Goal: Use online tool/utility

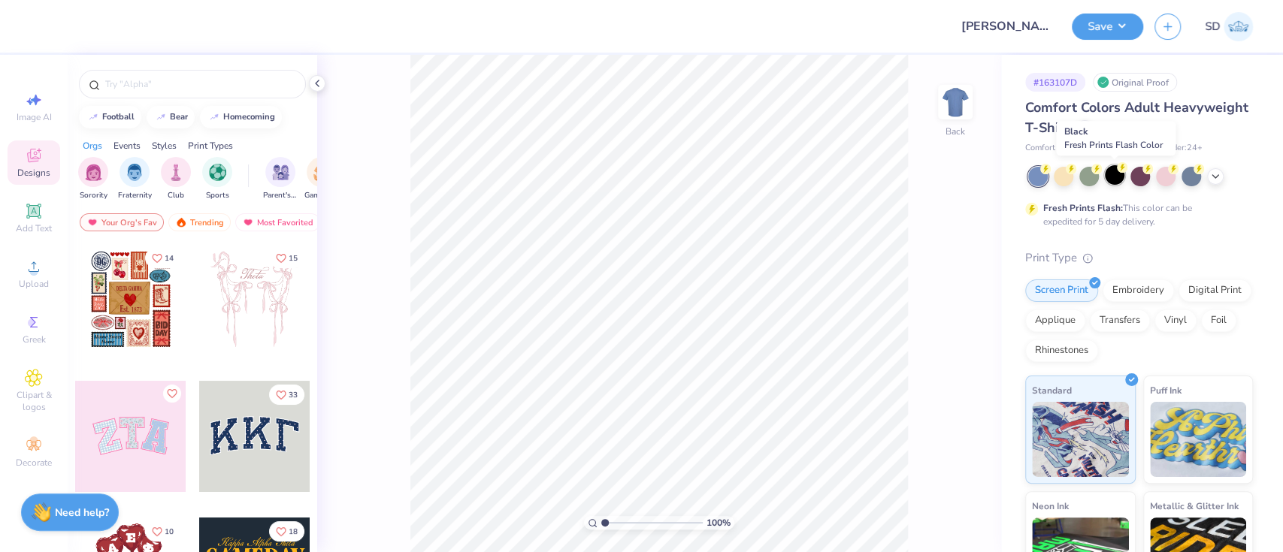
click at [1120, 178] on div at bounding box center [1115, 175] width 20 height 20
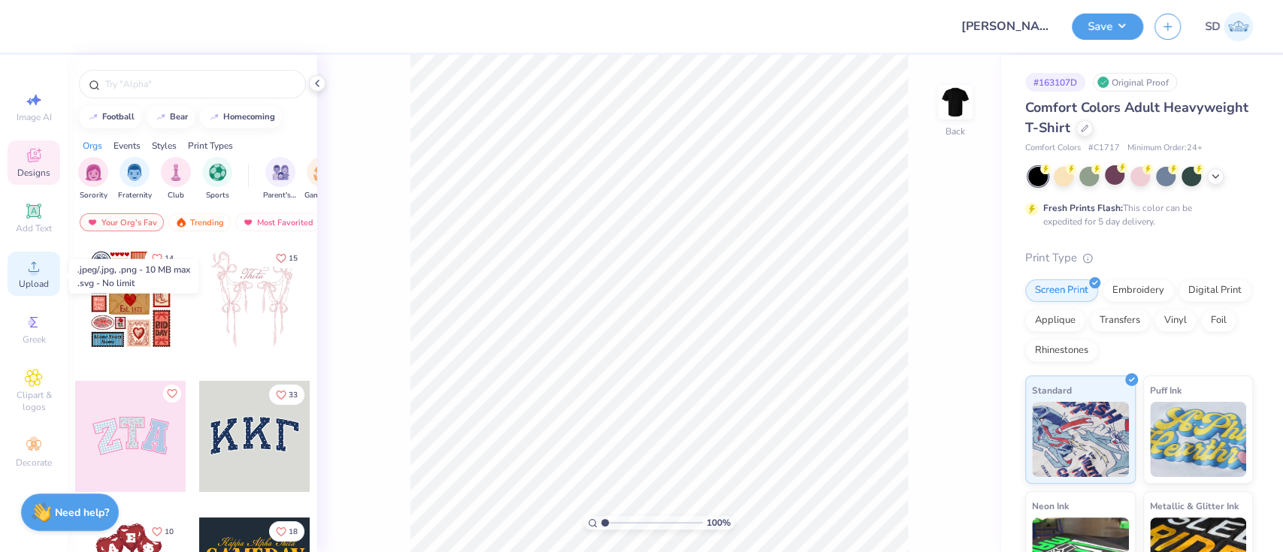
click at [15, 271] on div "Upload" at bounding box center [34, 274] width 53 height 44
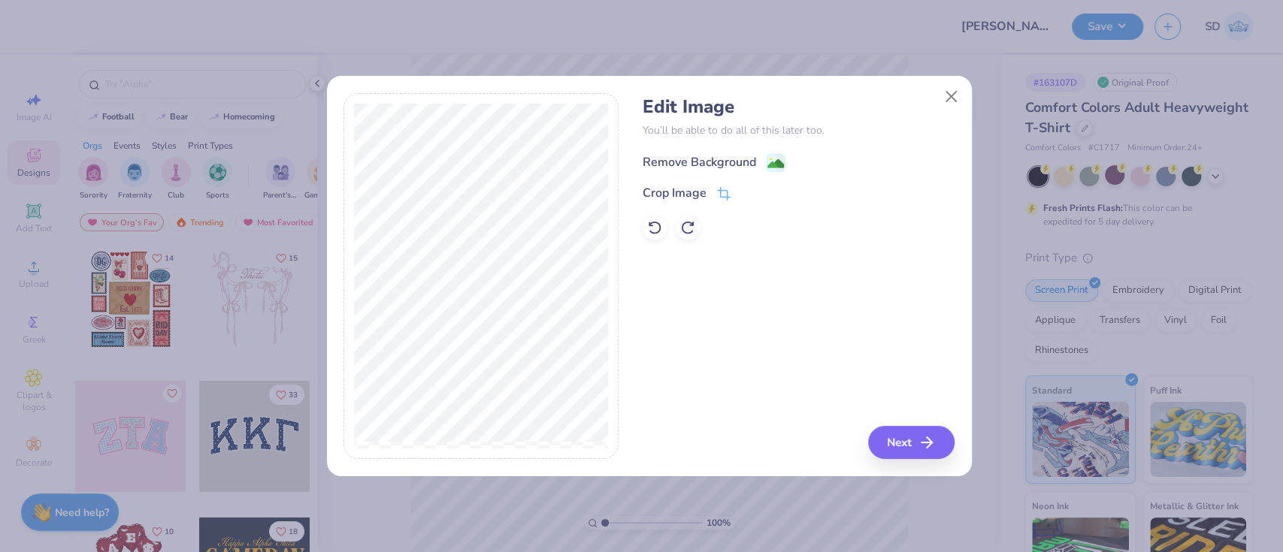
click at [726, 162] on div "Remove Background" at bounding box center [699, 162] width 113 height 18
click at [920, 436] on button "Next" at bounding box center [913, 442] width 86 height 33
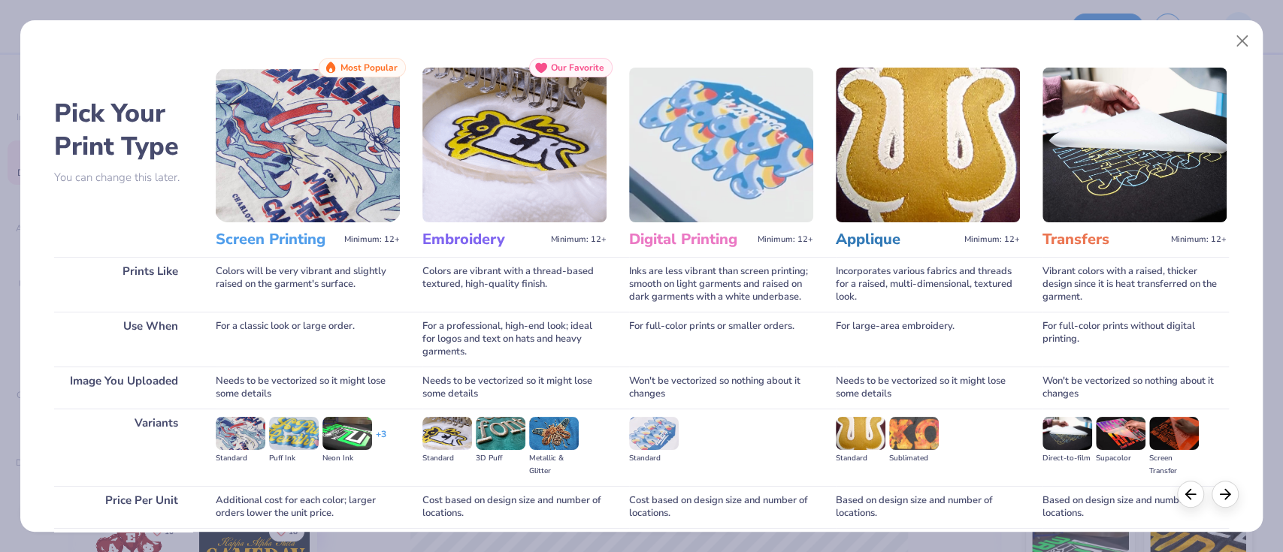
scroll to position [122, 0]
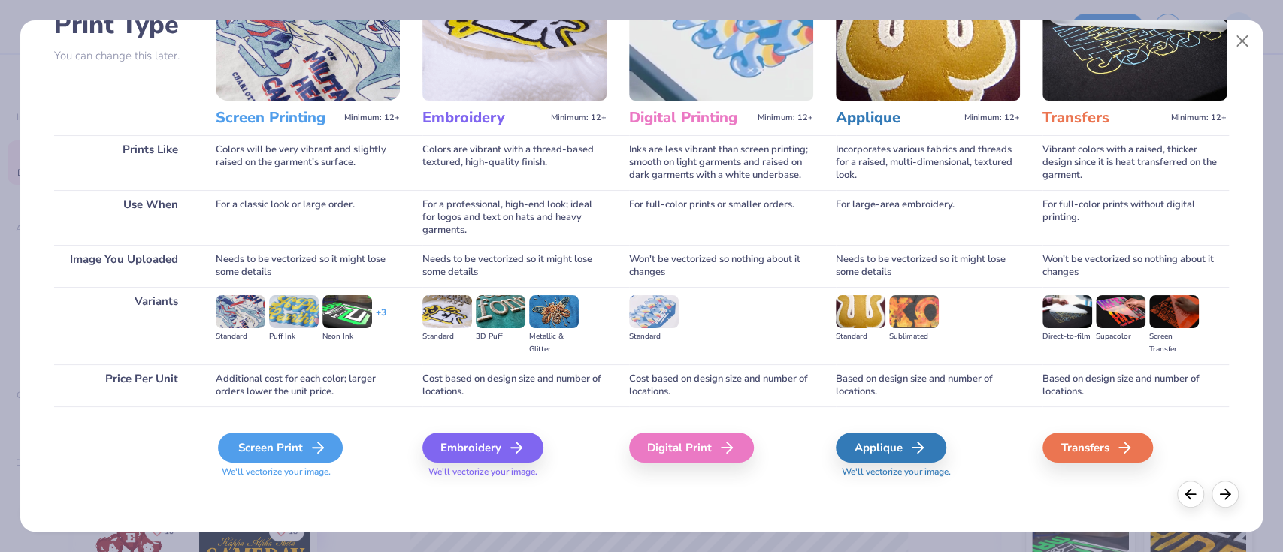
click at [295, 449] on div "Screen Print" at bounding box center [280, 448] width 125 height 30
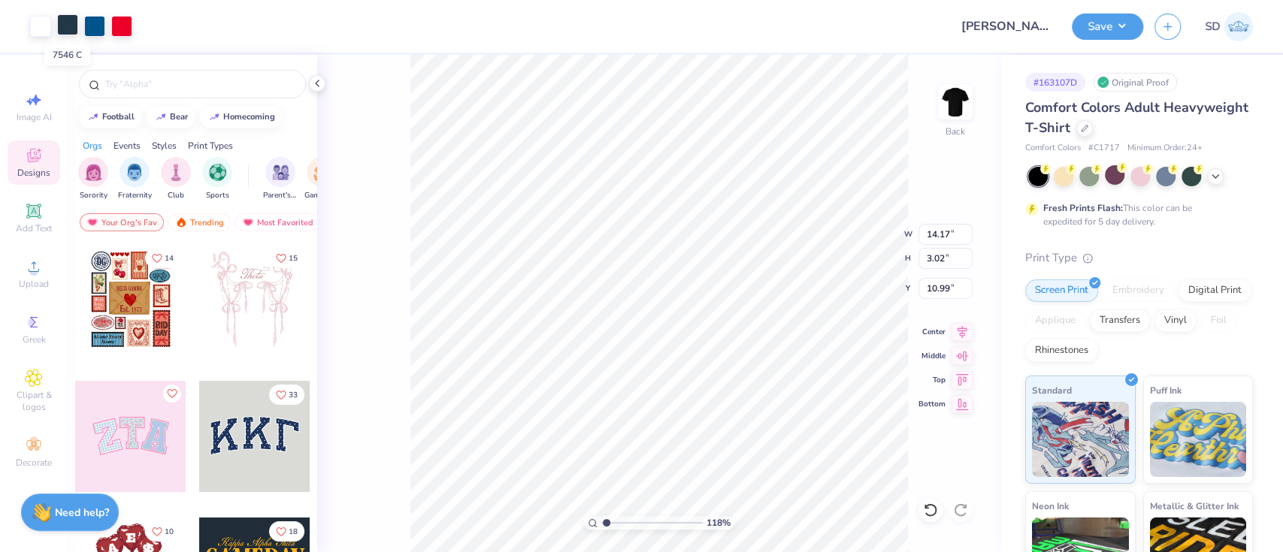
click at [68, 26] on div at bounding box center [67, 24] width 21 height 21
type input "1.17956589202086"
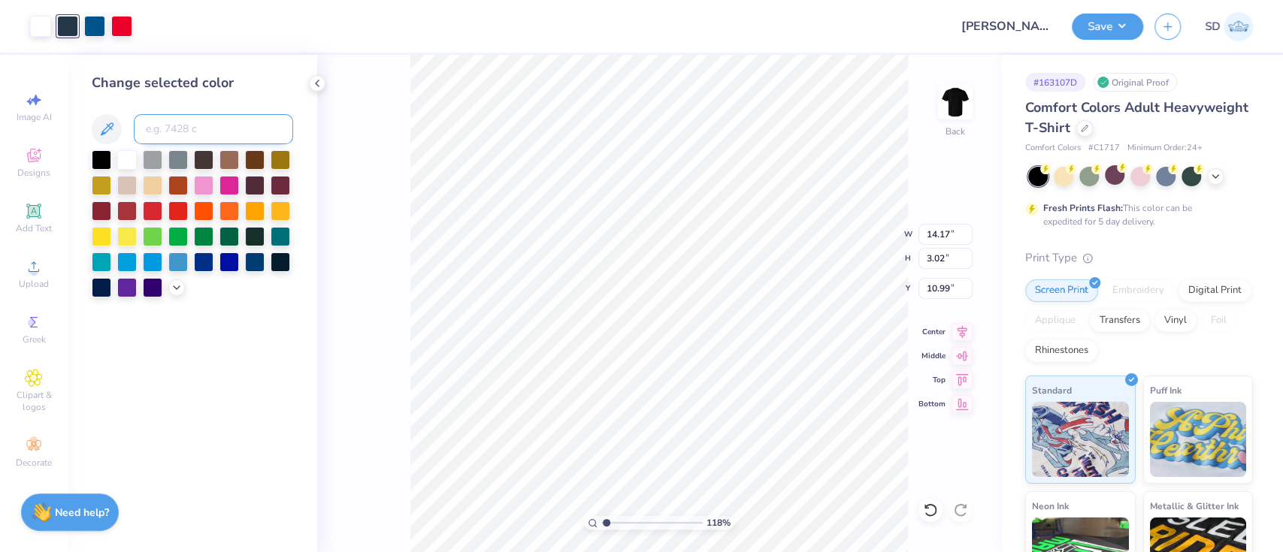
click at [175, 117] on input at bounding box center [213, 129] width 159 height 30
type input "7462"
type input "1.17956589202086"
click at [954, 237] on input "14.17" at bounding box center [945, 234] width 54 height 21
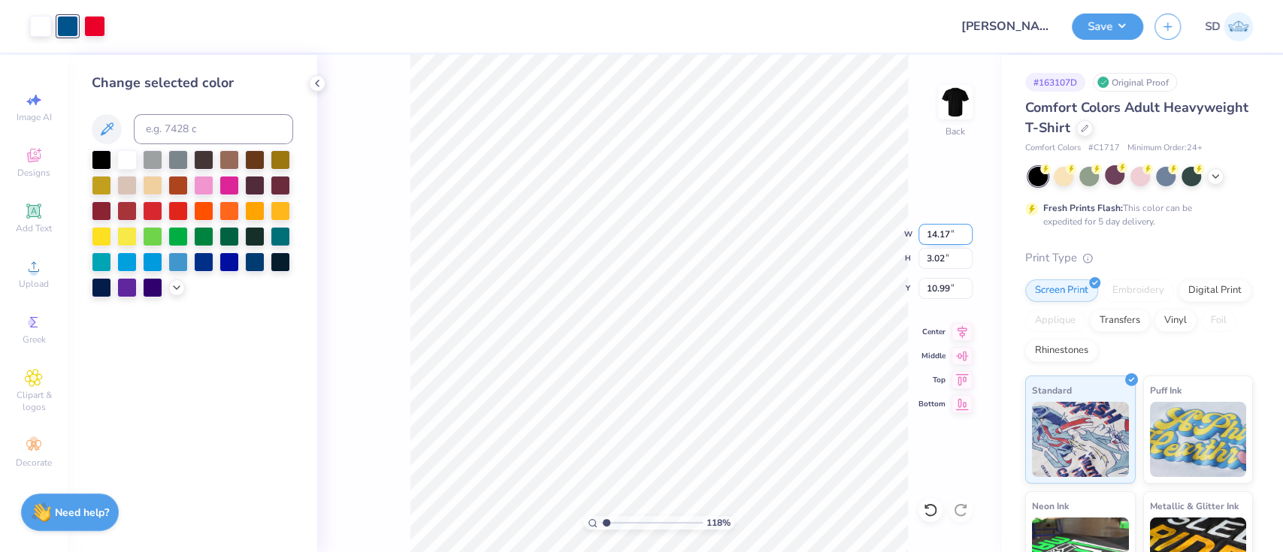
drag, startPoint x: 954, startPoint y: 237, endPoint x: 930, endPoint y: 237, distance: 23.3
click at [930, 237] on input "14.17" at bounding box center [945, 234] width 54 height 21
type input "1"
type input "4"
type input "5"
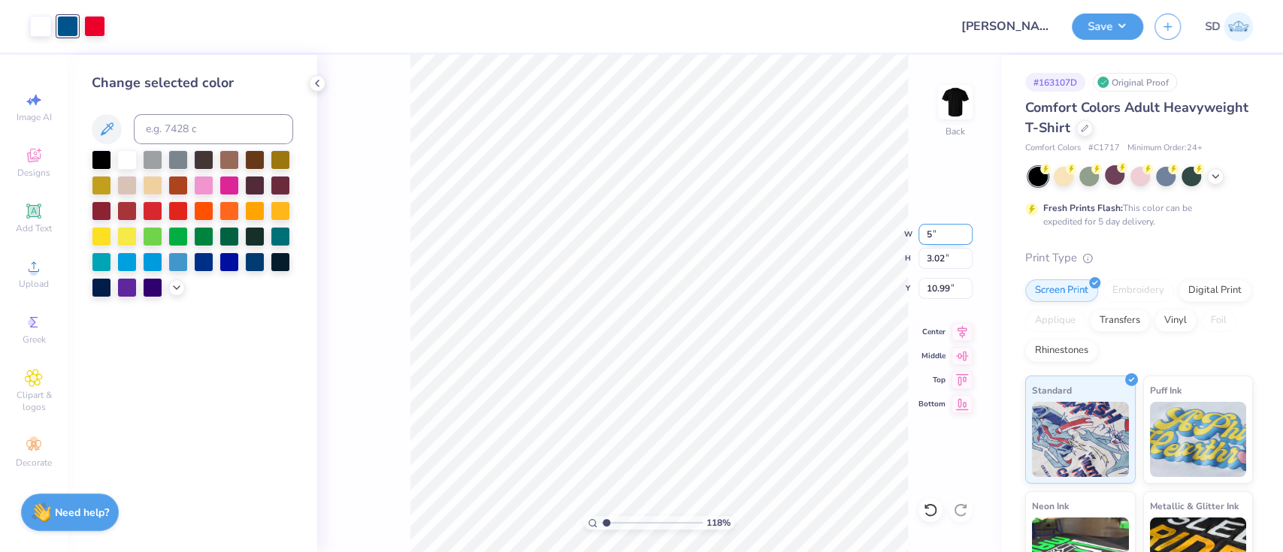
type input "1.17956589202086"
type input "5.00"
type input "1.07"
type input "11.97"
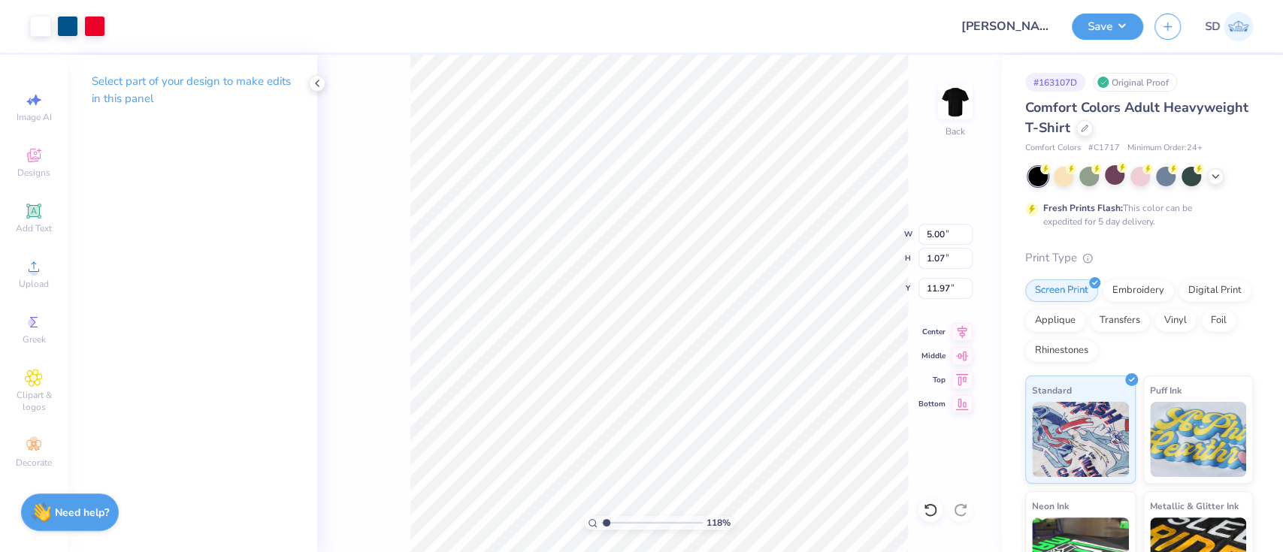
type input "1.17956589202086"
type input "3.00"
click at [1124, 23] on button "Save" at bounding box center [1107, 24] width 71 height 26
type input "1.05346782882175"
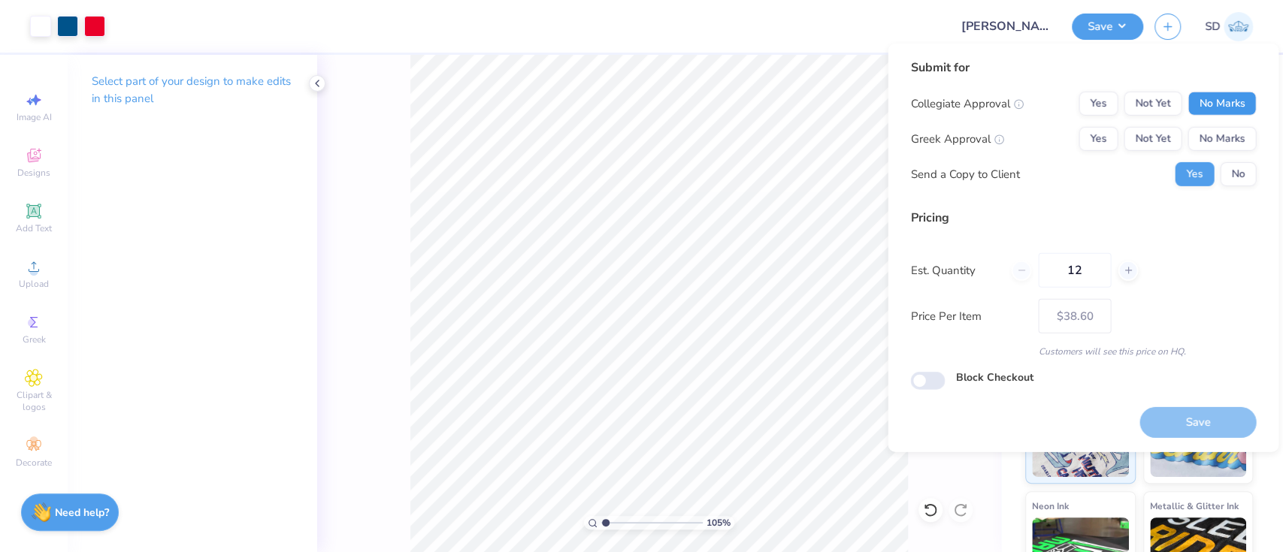
click at [1209, 105] on button "No Marks" at bounding box center [1221, 104] width 68 height 24
click at [1225, 144] on button "No Marks" at bounding box center [1221, 139] width 68 height 24
type input "$38.60"
click at [1237, 169] on button "No" at bounding box center [1238, 174] width 36 height 24
type input "1.05346782882175"
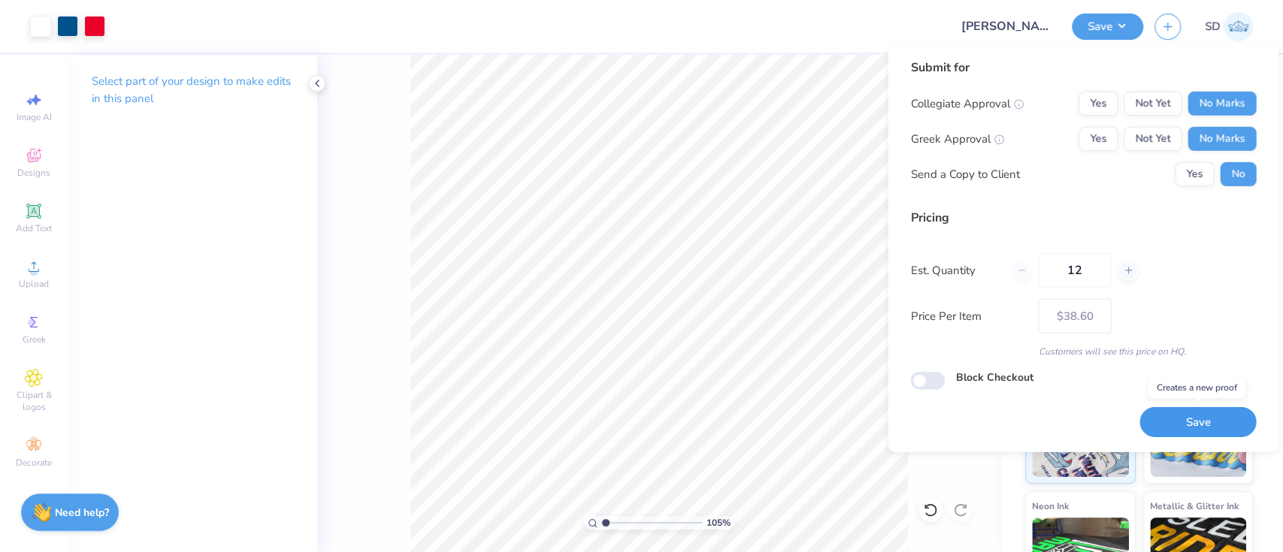
click at [1226, 432] on button "Save" at bounding box center [1197, 422] width 116 height 31
type input "$38.60"
type input "1.05346782882175"
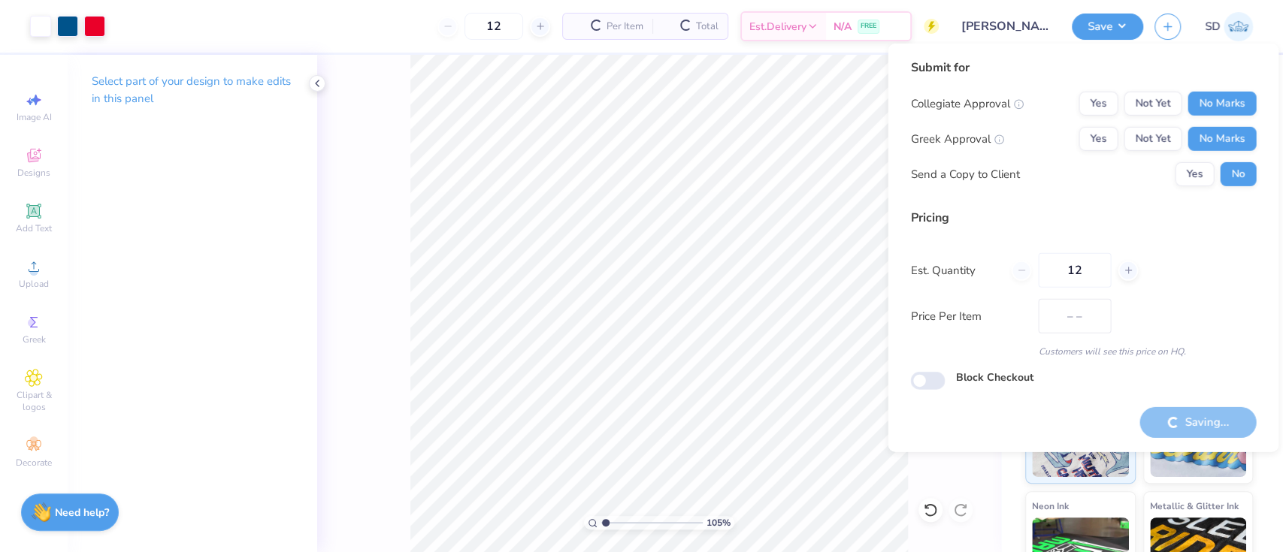
type input "$38.60"
type input "1.05346782882175"
type input "– –"
